Goal: Task Accomplishment & Management: Manage account settings

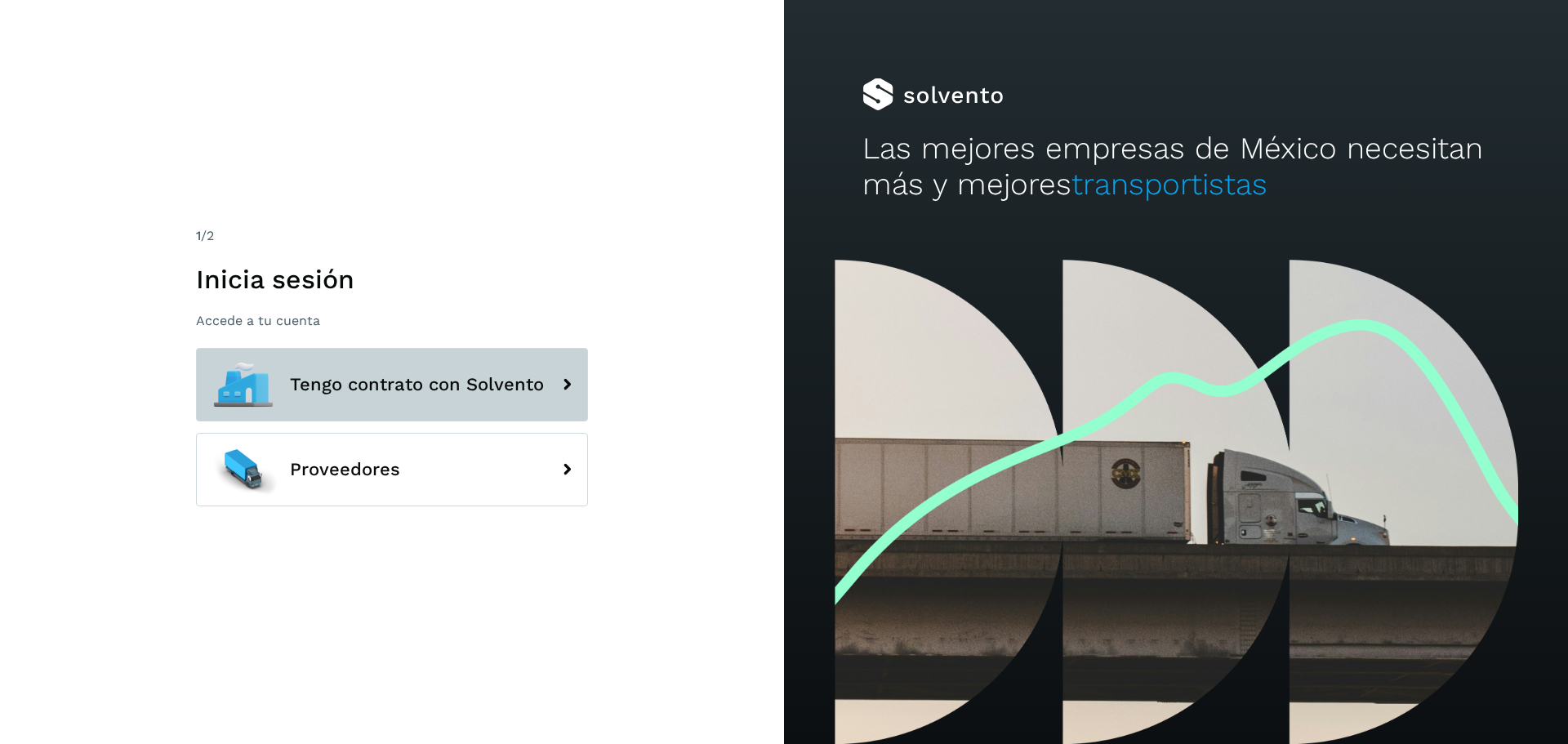
click at [417, 401] on button "Tengo contrato con Solvento" at bounding box center [392, 384] width 392 height 73
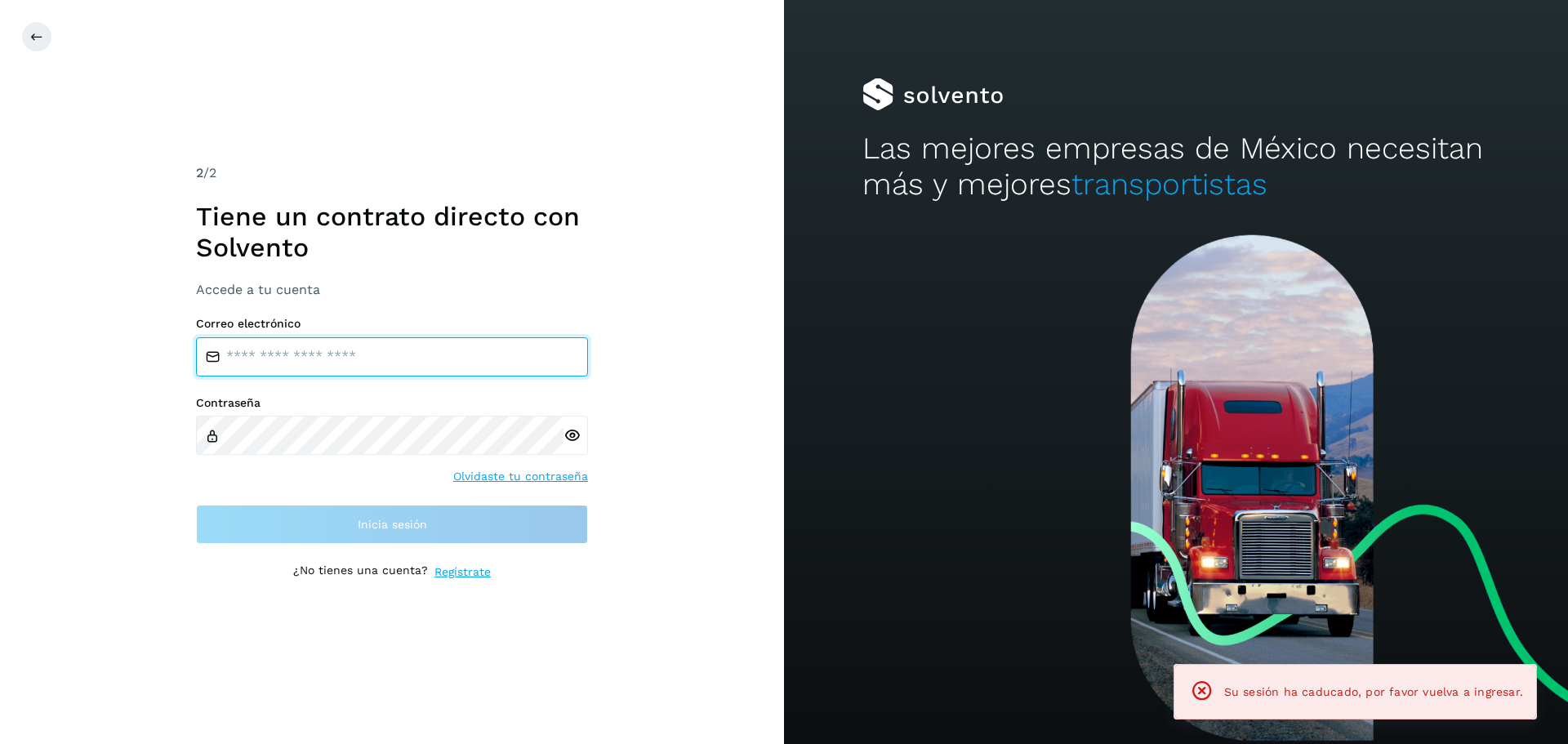
type input "**********"
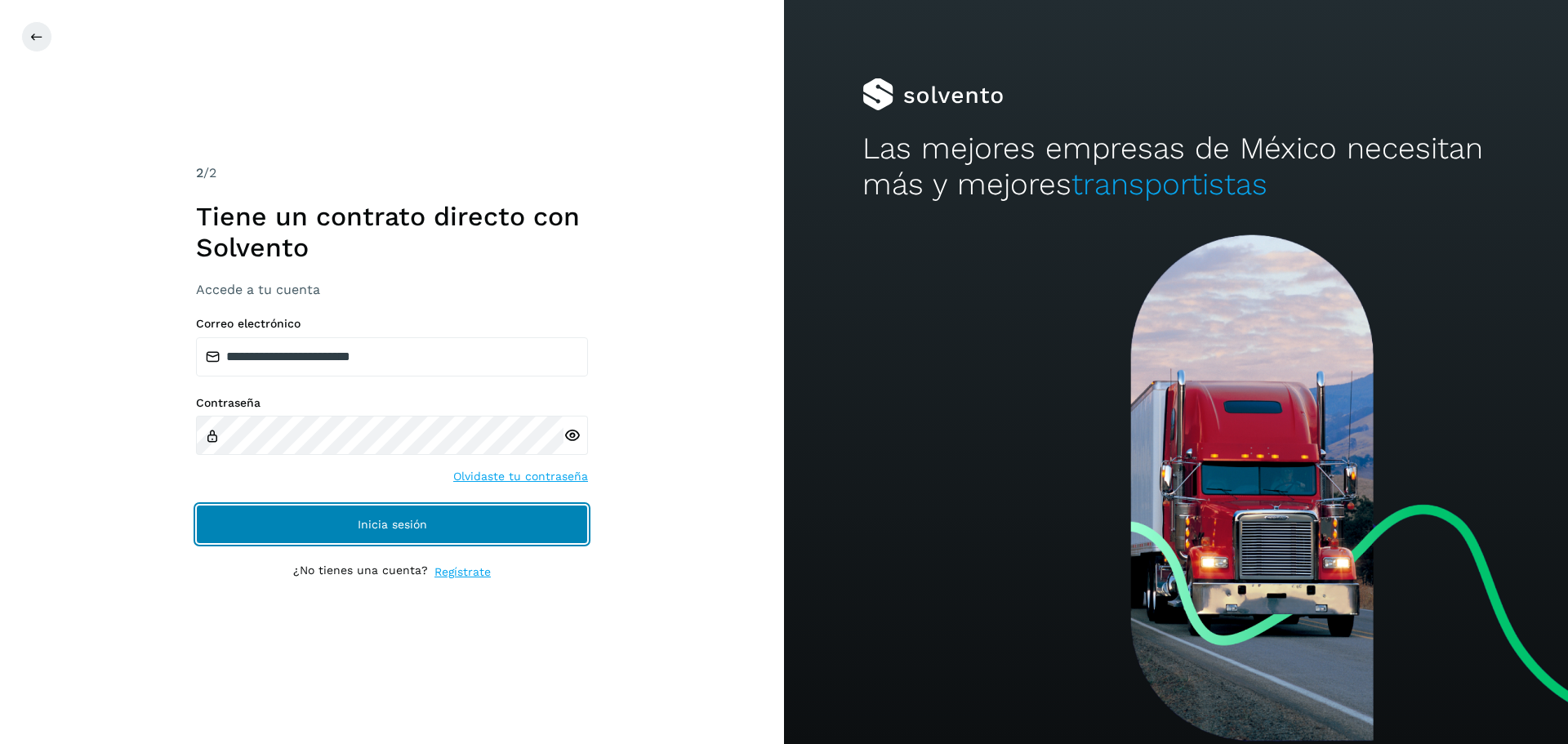
click at [455, 532] on button "Inicia sesión" at bounding box center [392, 524] width 392 height 39
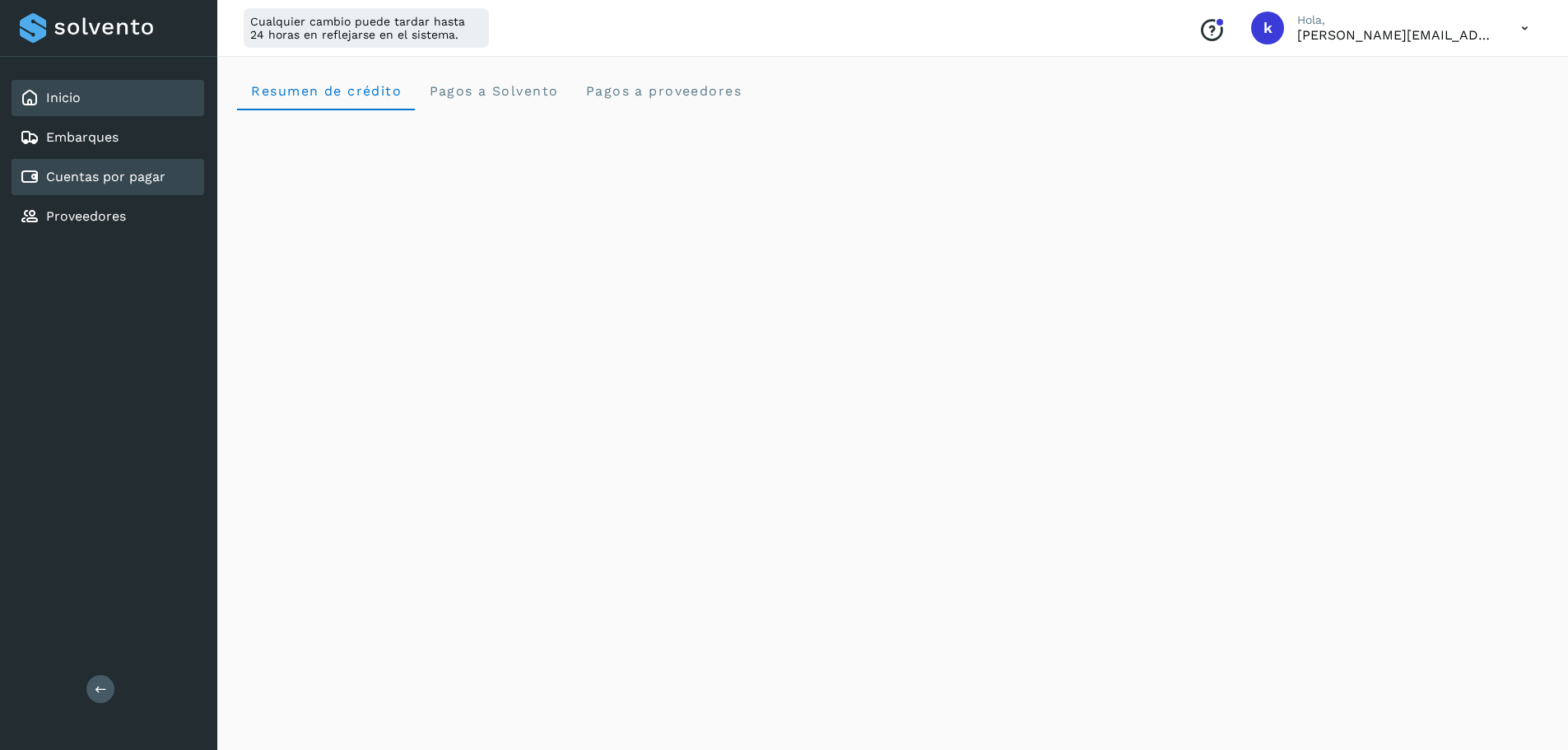
click at [143, 180] on link "Cuentas por pagar" at bounding box center [106, 176] width 119 height 16
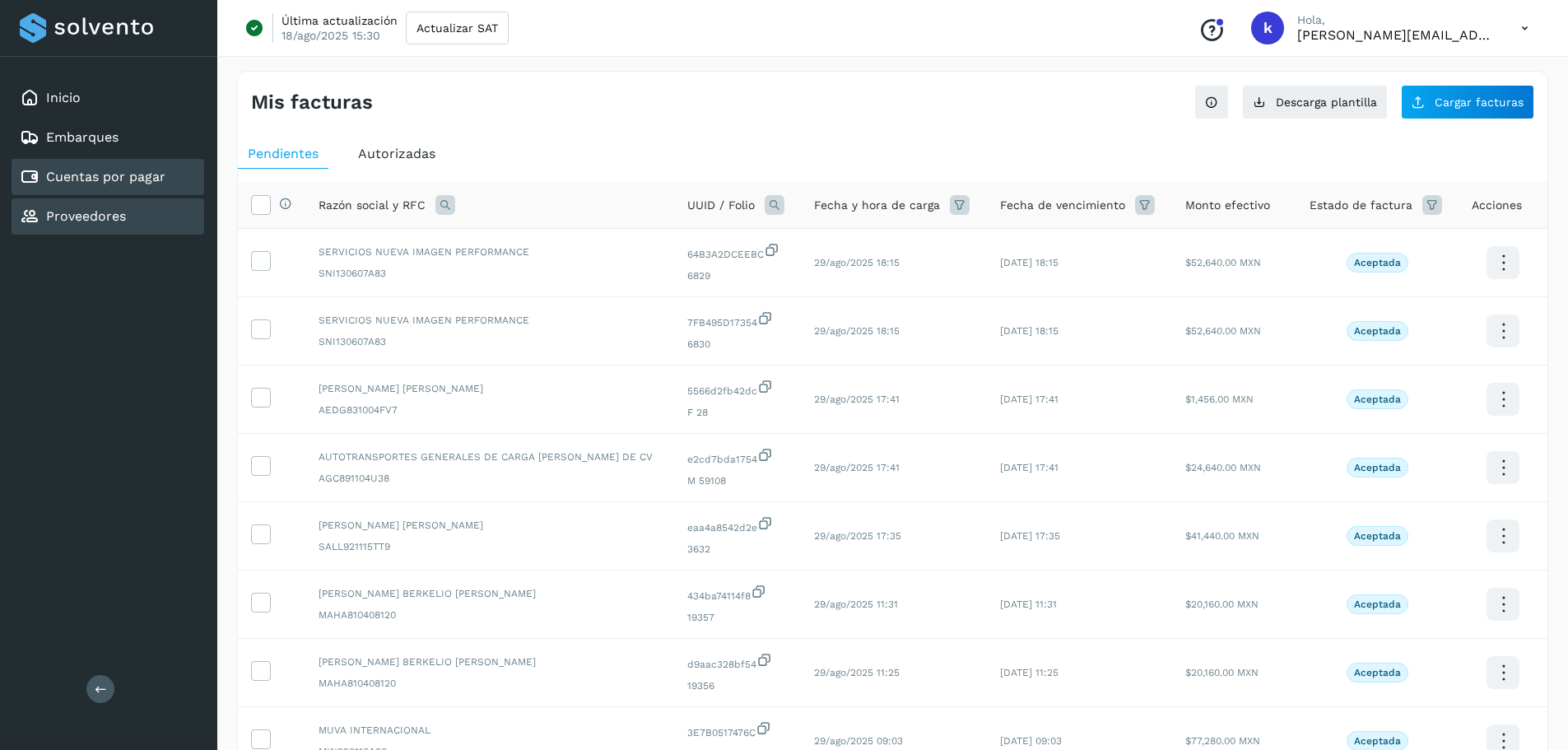
click at [116, 211] on link "Proveedores" at bounding box center [86, 216] width 80 height 16
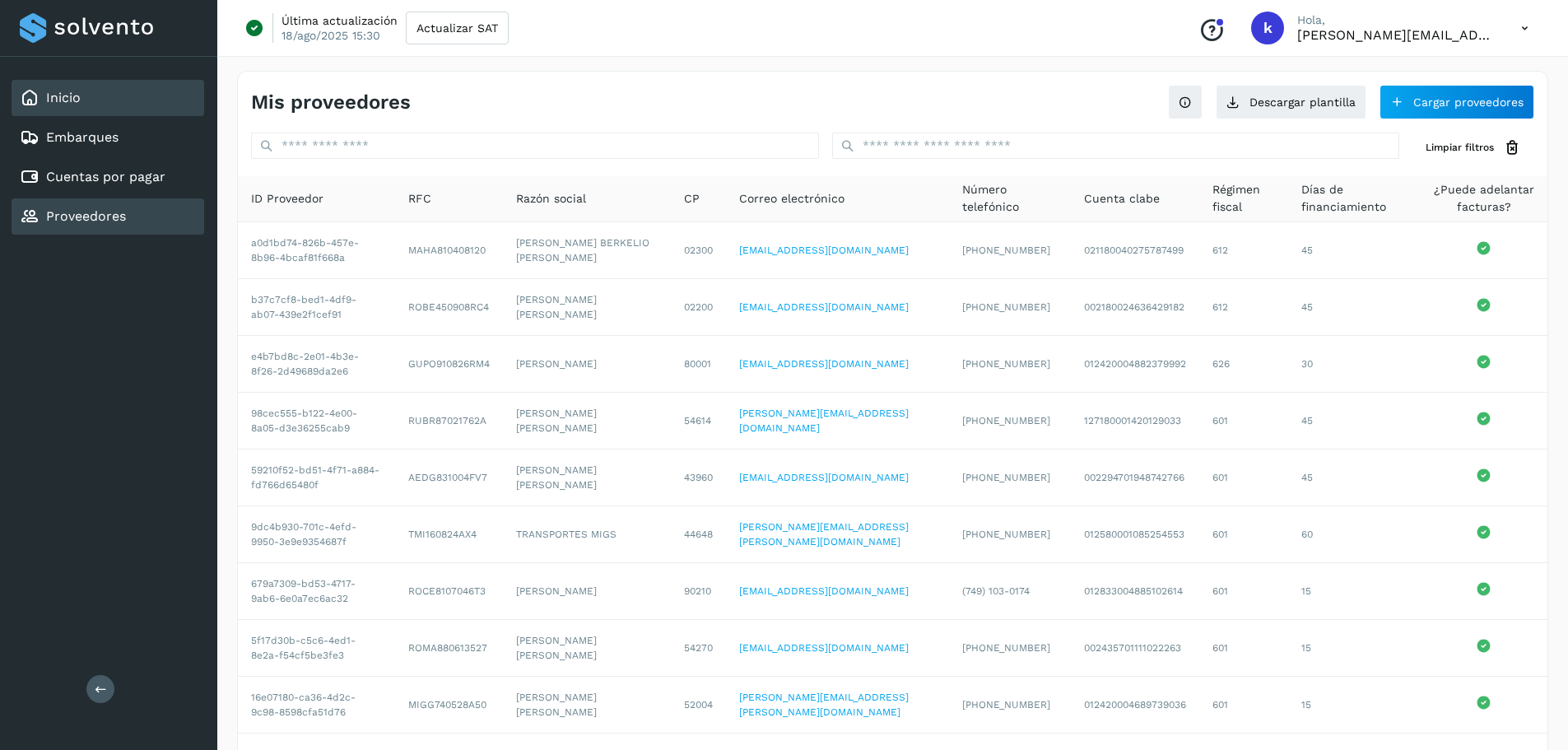
click at [83, 98] on div "Inicio" at bounding box center [107, 98] width 192 height 36
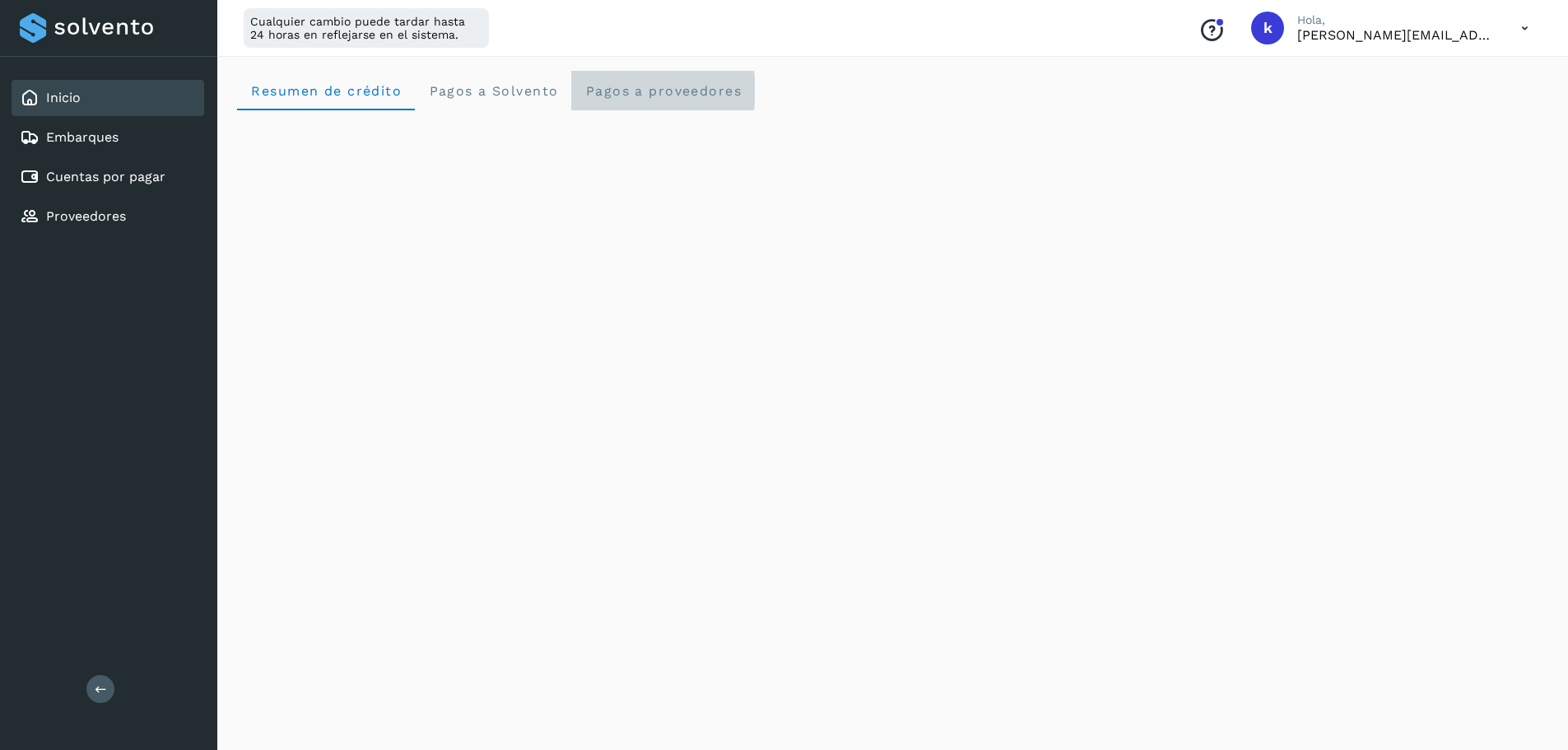
click at [676, 101] on proveedores "Pagos a proveedores" at bounding box center [663, 91] width 184 height 40
